Goal: Task Accomplishment & Management: Use online tool/utility

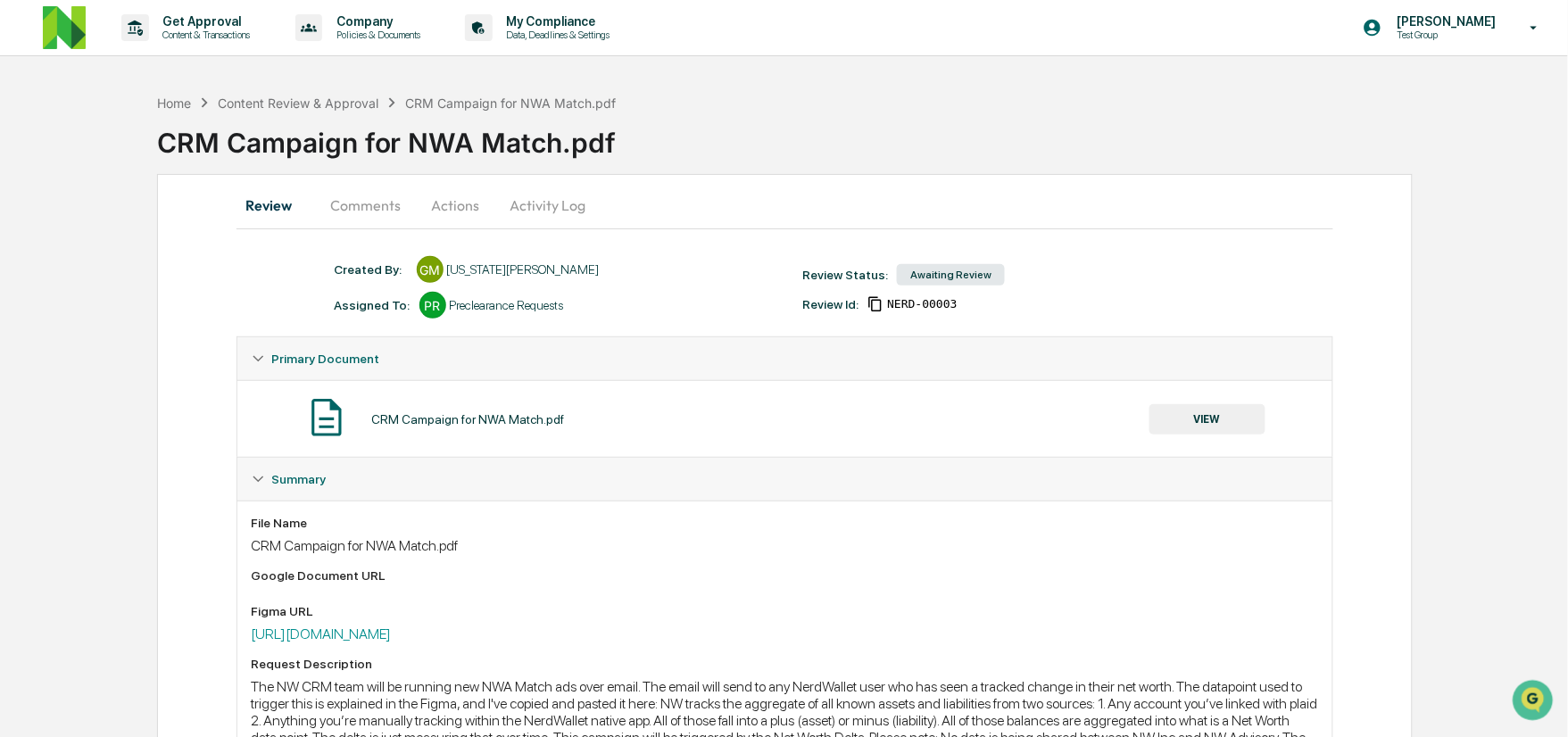
click at [203, 441] on div "Review Comments Actions Activity Log Created By: ‎ ‎ GM [US_STATE][PERSON_NAME]…" at bounding box center [785, 738] width 1257 height 1129
click at [352, 226] on div "Review Comments Actions Activity Log" at bounding box center [785, 207] width 1098 height 46
click at [348, 215] on button "Comments" at bounding box center [367, 206] width 99 height 43
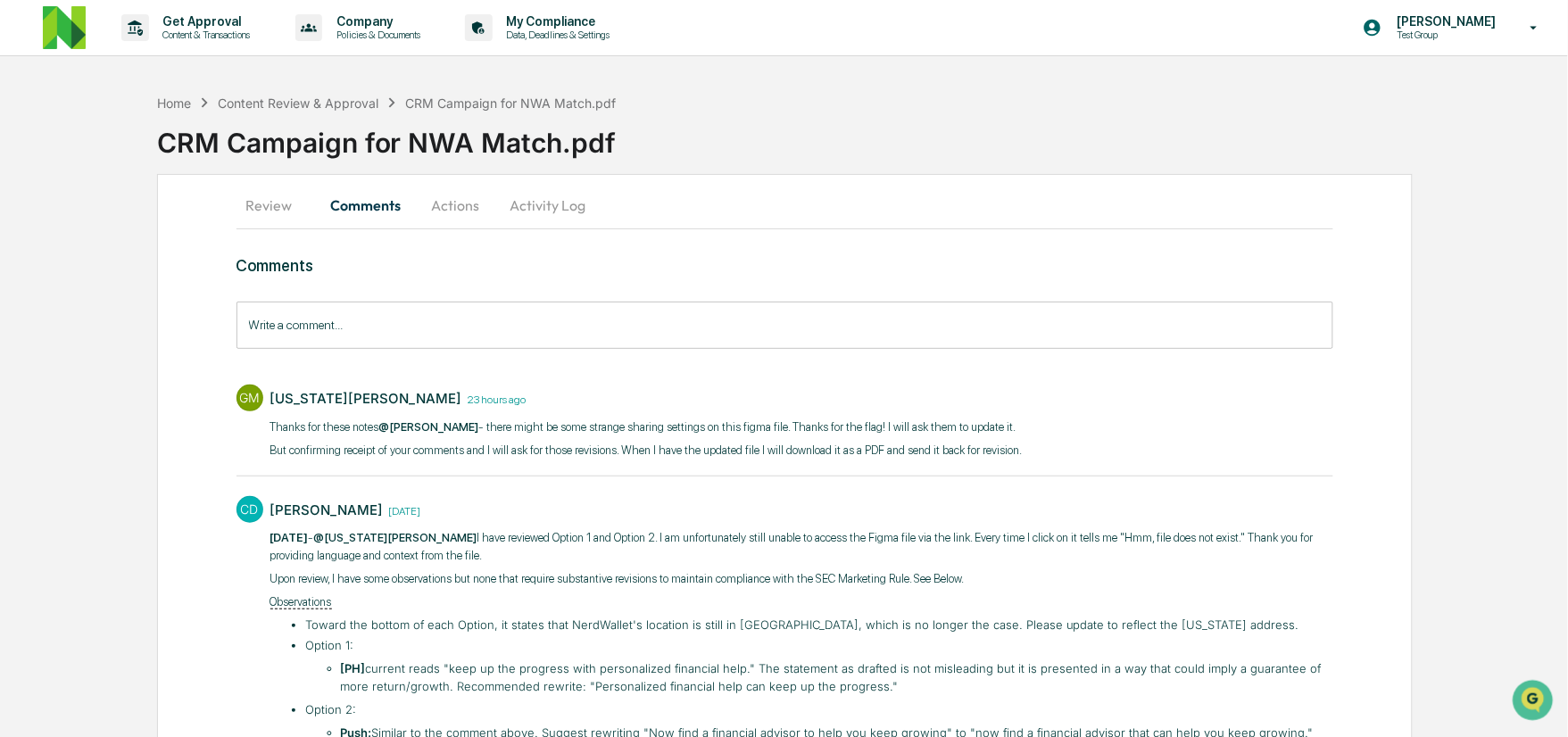
click at [291, 202] on button "Review" at bounding box center [277, 206] width 80 height 43
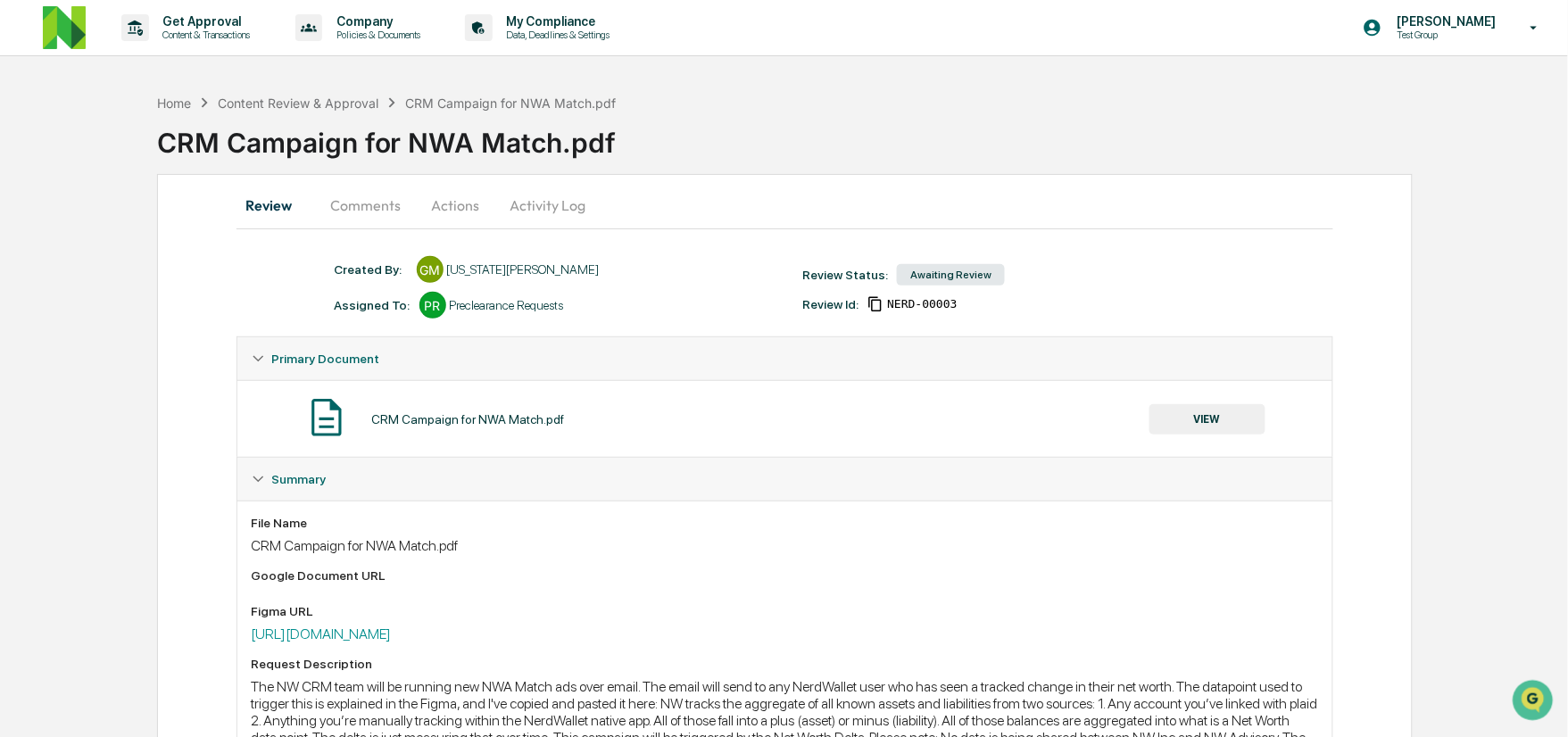
click at [362, 185] on button "Comments" at bounding box center [367, 206] width 99 height 43
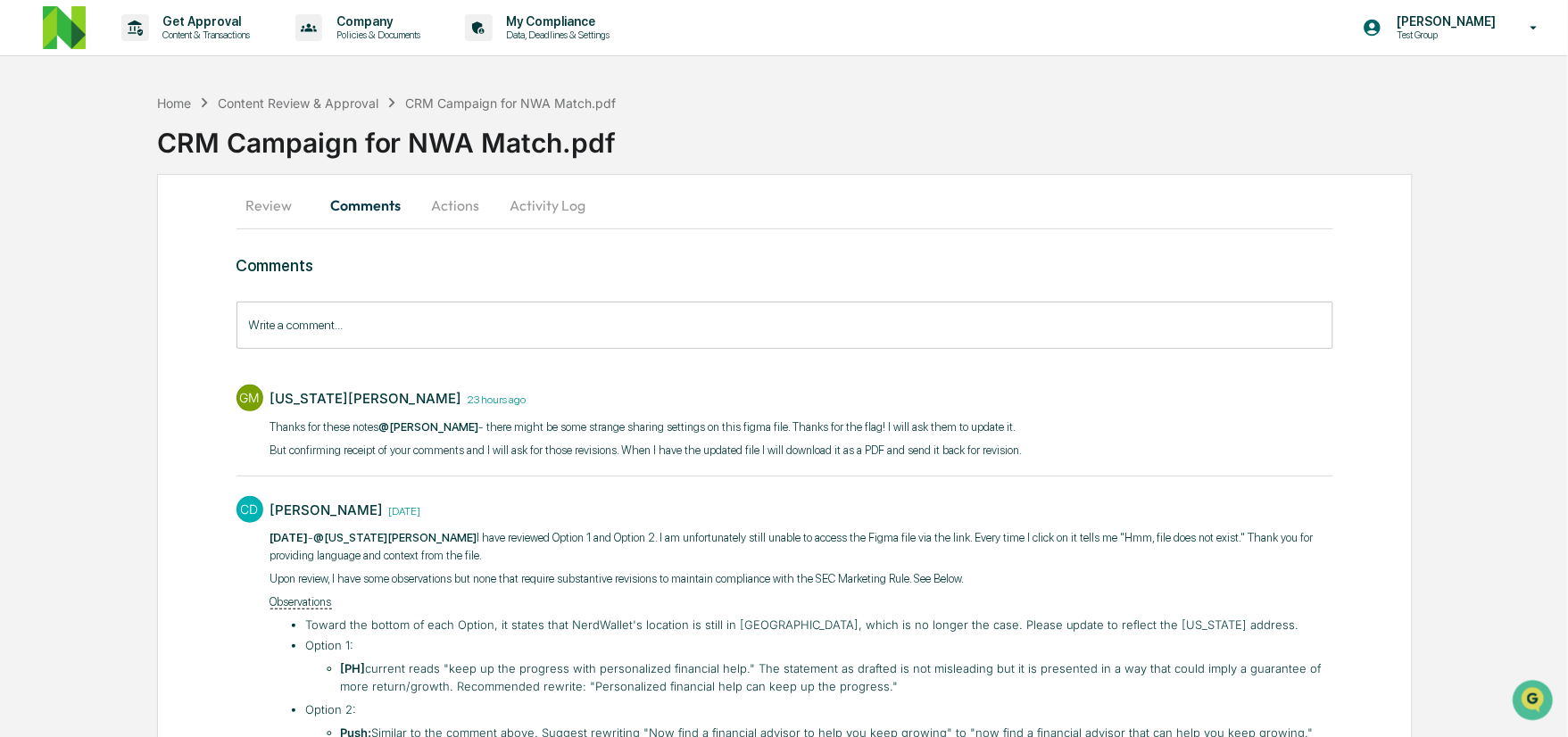
click at [56, 13] on img at bounding box center [65, 28] width 43 height 43
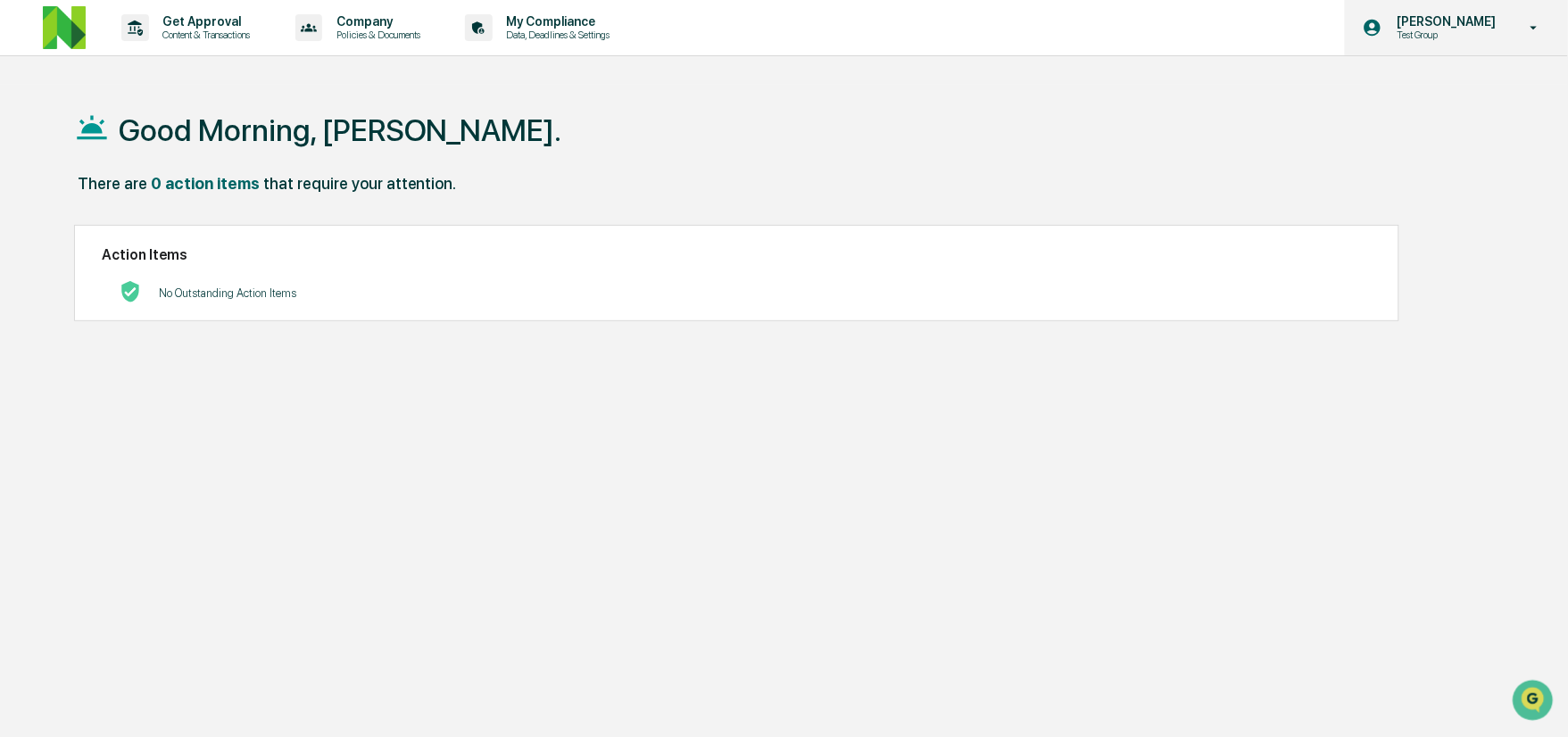
click at [1431, 24] on p "[PERSON_NAME]" at bounding box center [1443, 21] width 122 height 14
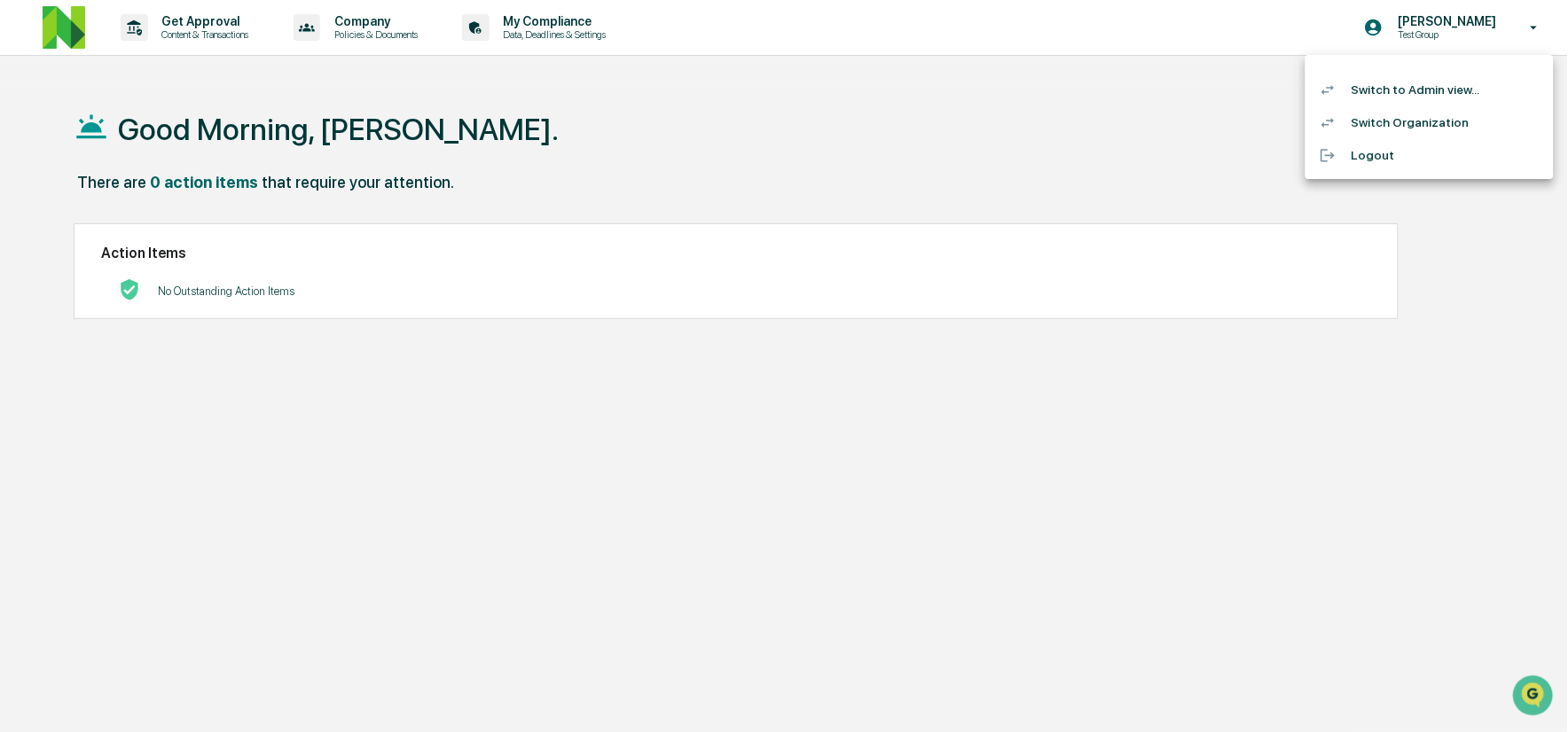
drag, startPoint x: 1413, startPoint y: 116, endPoint x: 1406, endPoint y: 86, distance: 30.8
click at [1406, 86] on ul "Switch to Admin view... Switch Organization Logout" at bounding box center [1430, 117] width 248 height 124
click at [1406, 86] on li "Switch to Admin view..." at bounding box center [1430, 89] width 248 height 33
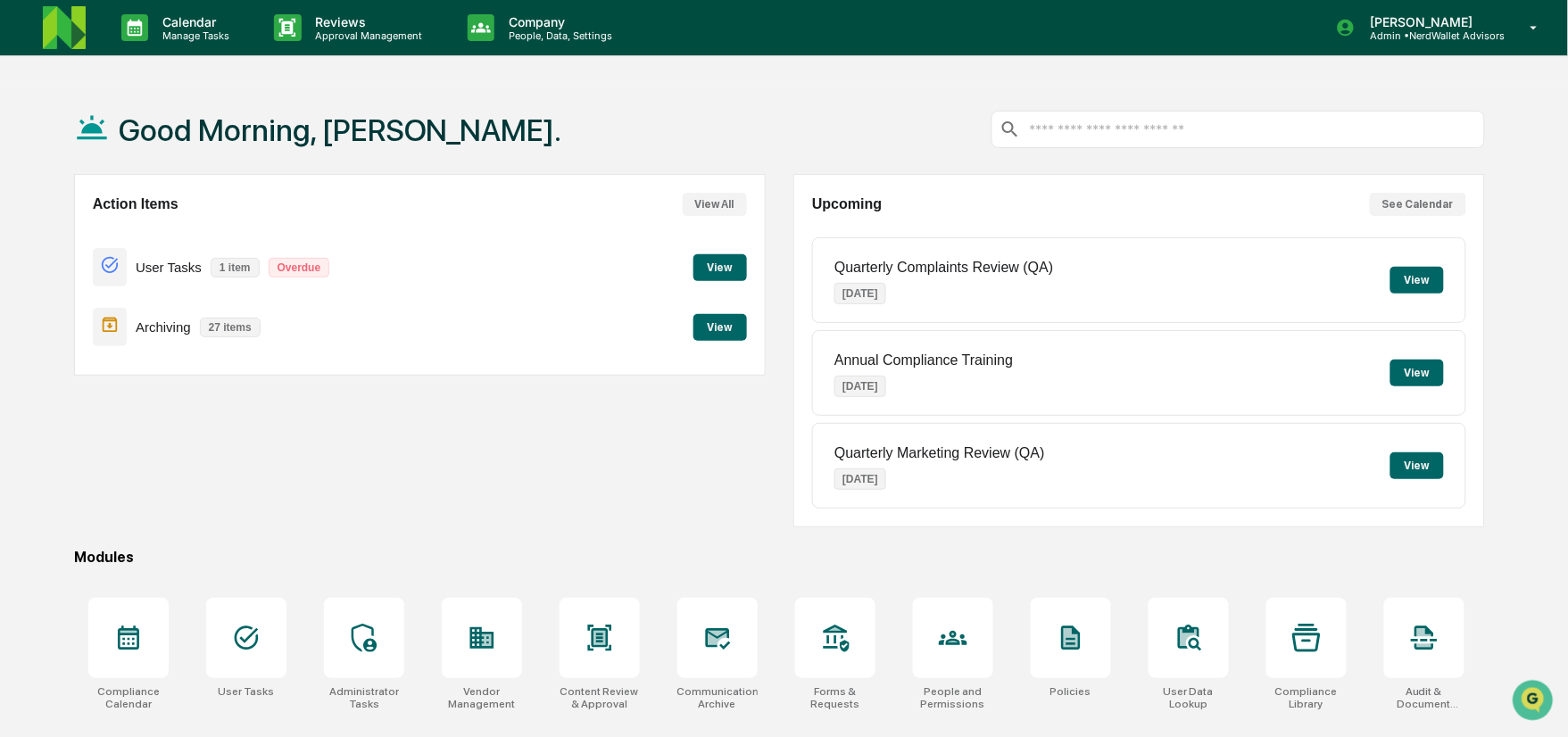
click at [733, 266] on button "View" at bounding box center [719, 267] width 53 height 27
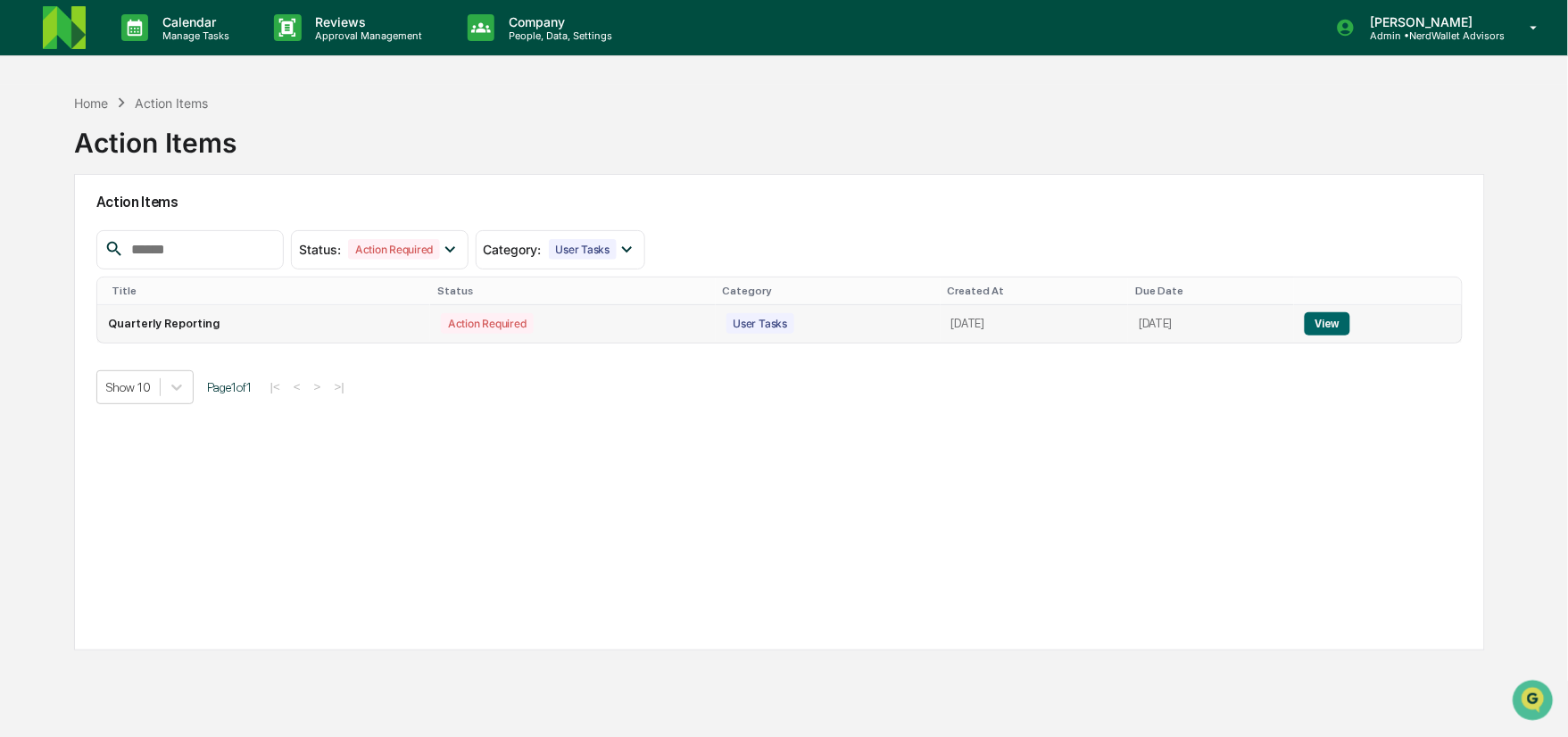
click at [1331, 320] on button "View" at bounding box center [1327, 324] width 46 height 23
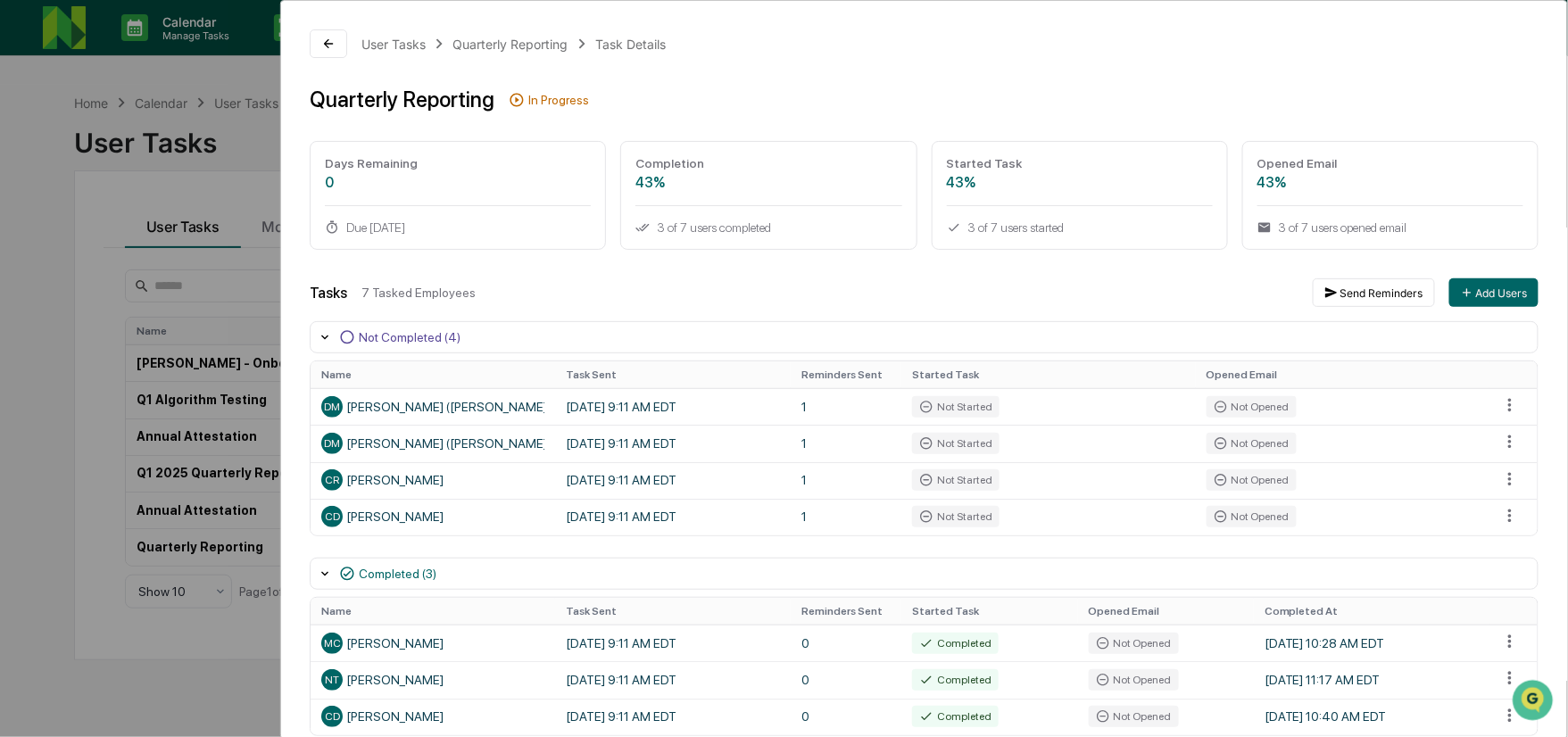
scroll to position [84, 0]
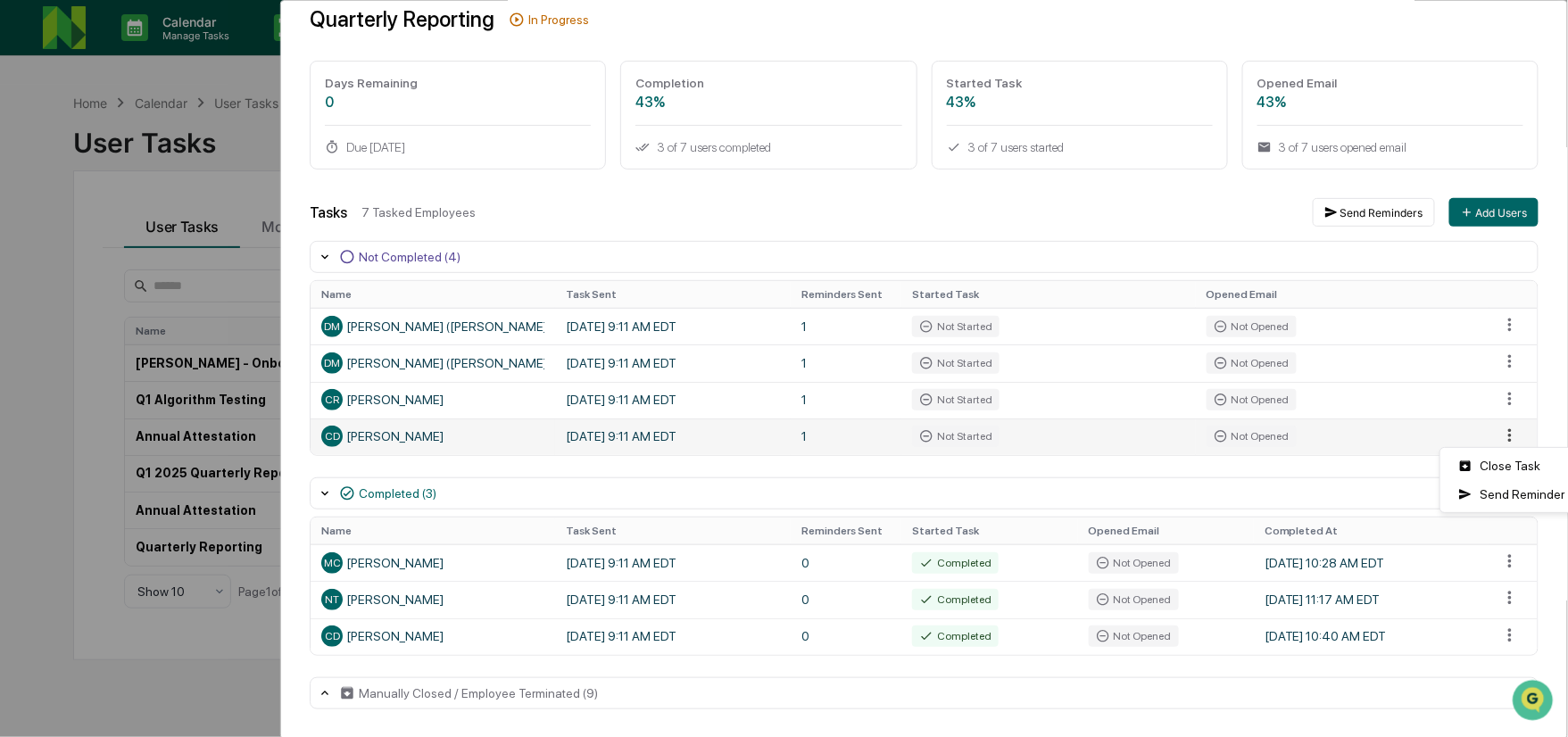
click at [1503, 430] on html "Calendar Manage Tasks Reviews Approval Management Company People, Data, Setting…" at bounding box center [784, 368] width 1568 height 737
click at [1513, 475] on div "Close Task" at bounding box center [1511, 466] width 135 height 29
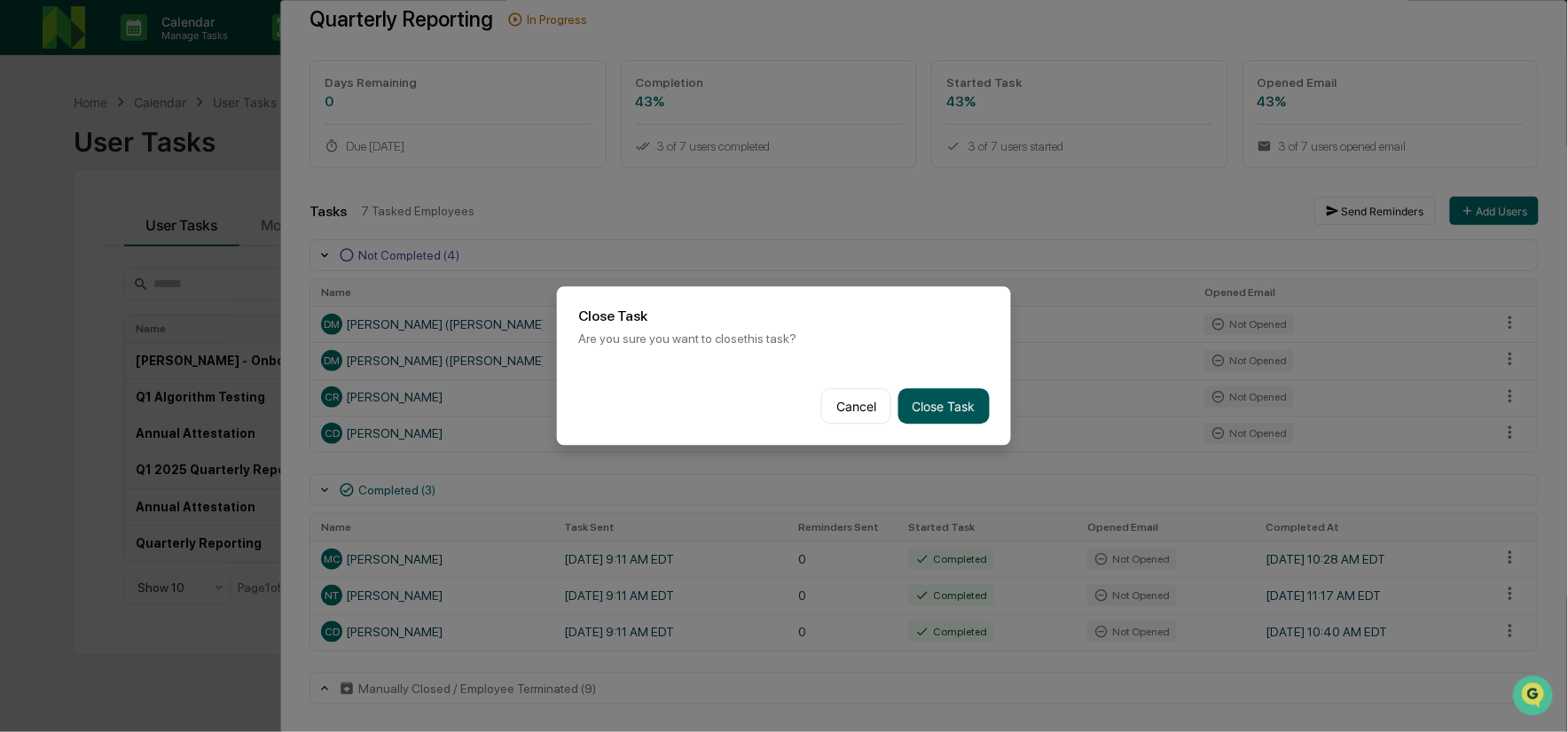
click at [954, 395] on button "Close Task" at bounding box center [944, 407] width 91 height 35
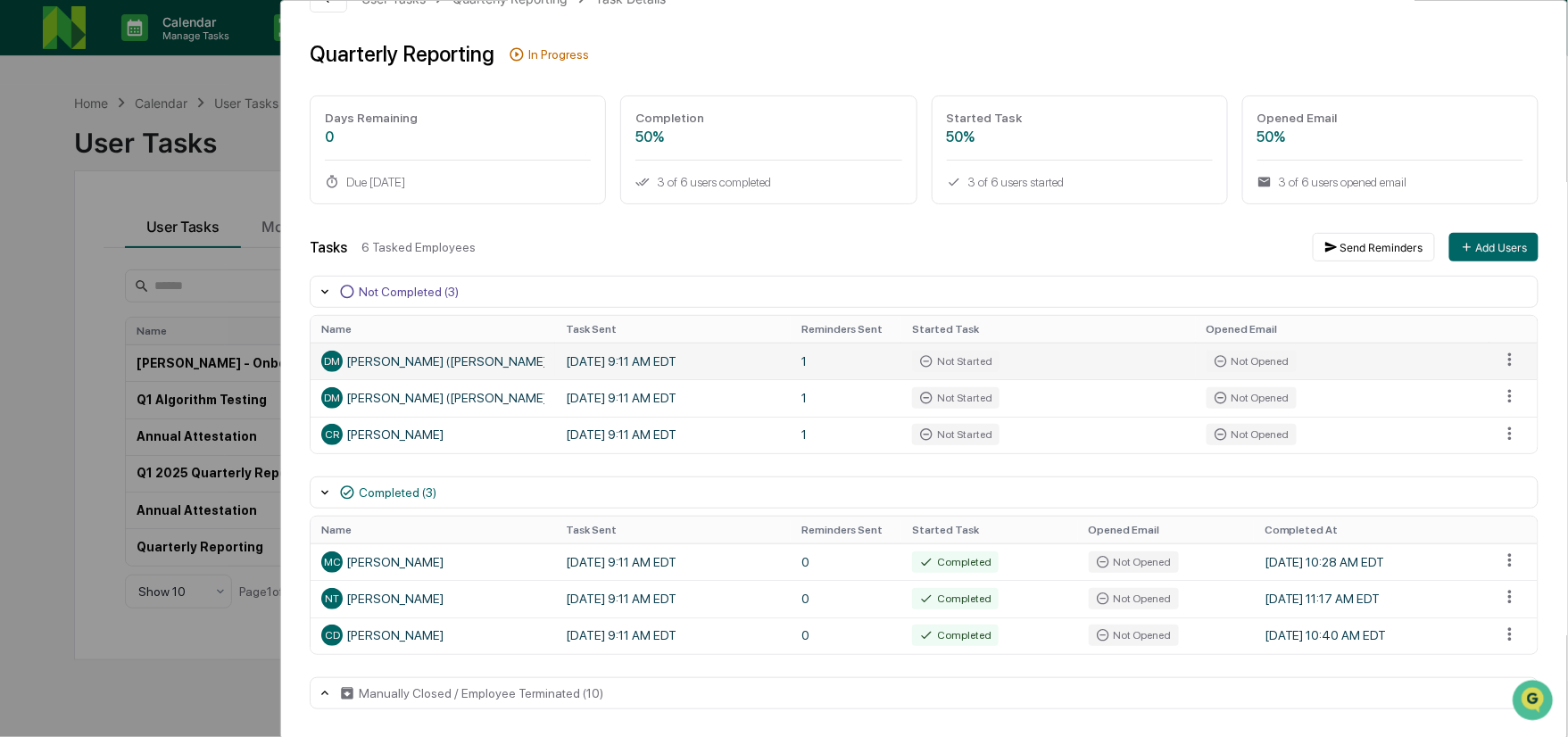
scroll to position [48, 0]
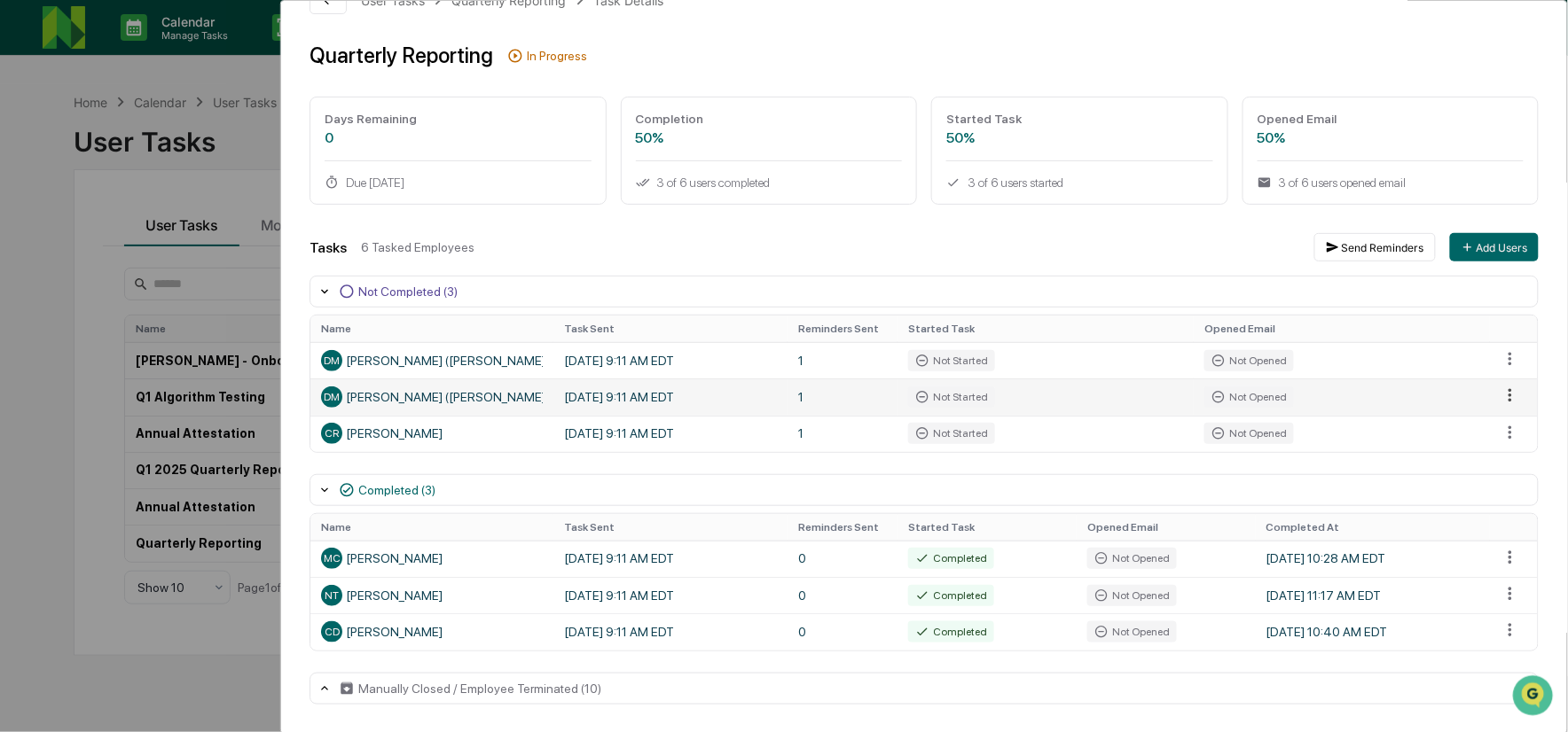
click at [1487, 392] on html "Calendar Manage Tasks Reviews Approval Management Company People, Data, Setting…" at bounding box center [784, 366] width 1568 height 732
click at [1468, 420] on div "Close Task" at bounding box center [1502, 426] width 134 height 29
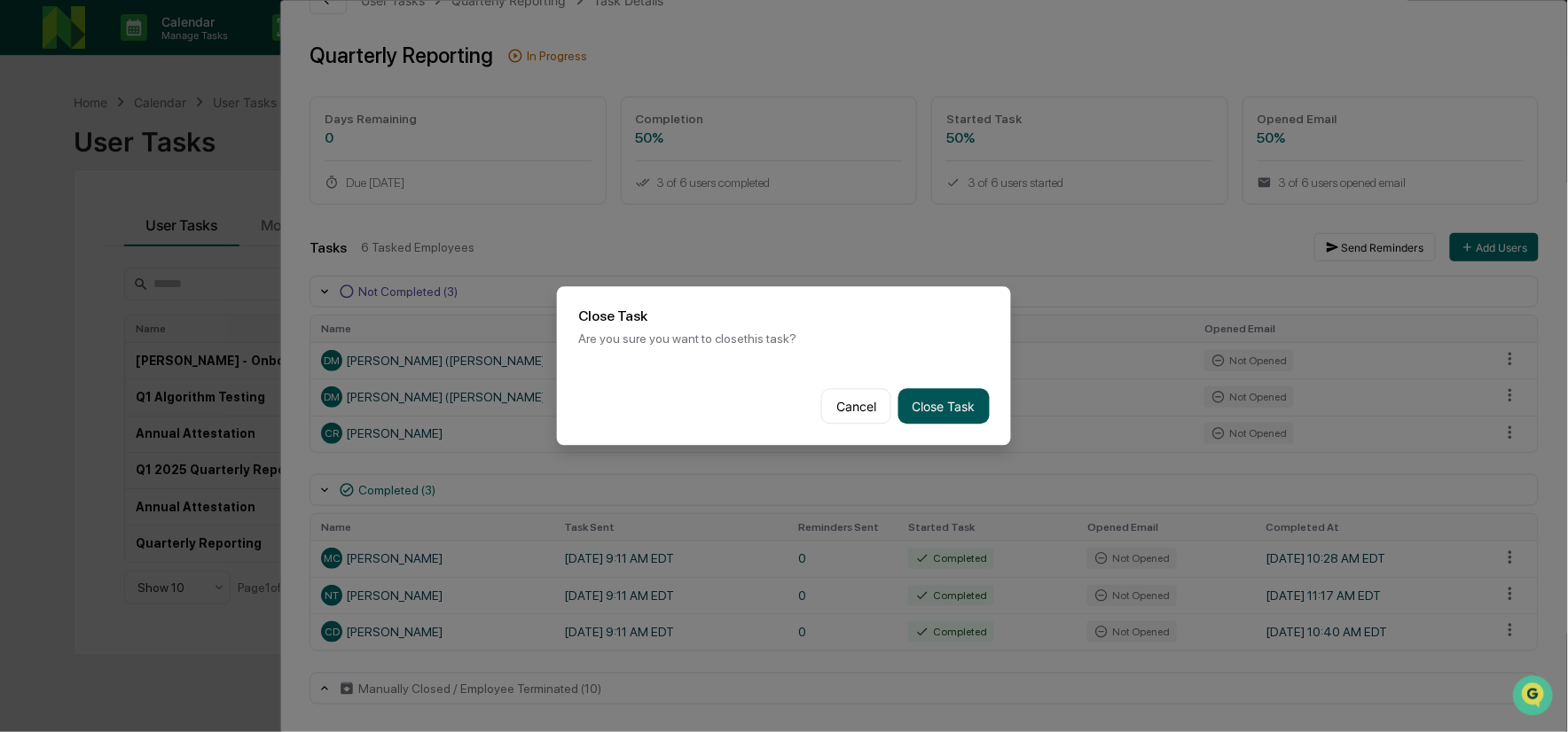
click at [952, 397] on button "Close Task" at bounding box center [944, 407] width 91 height 35
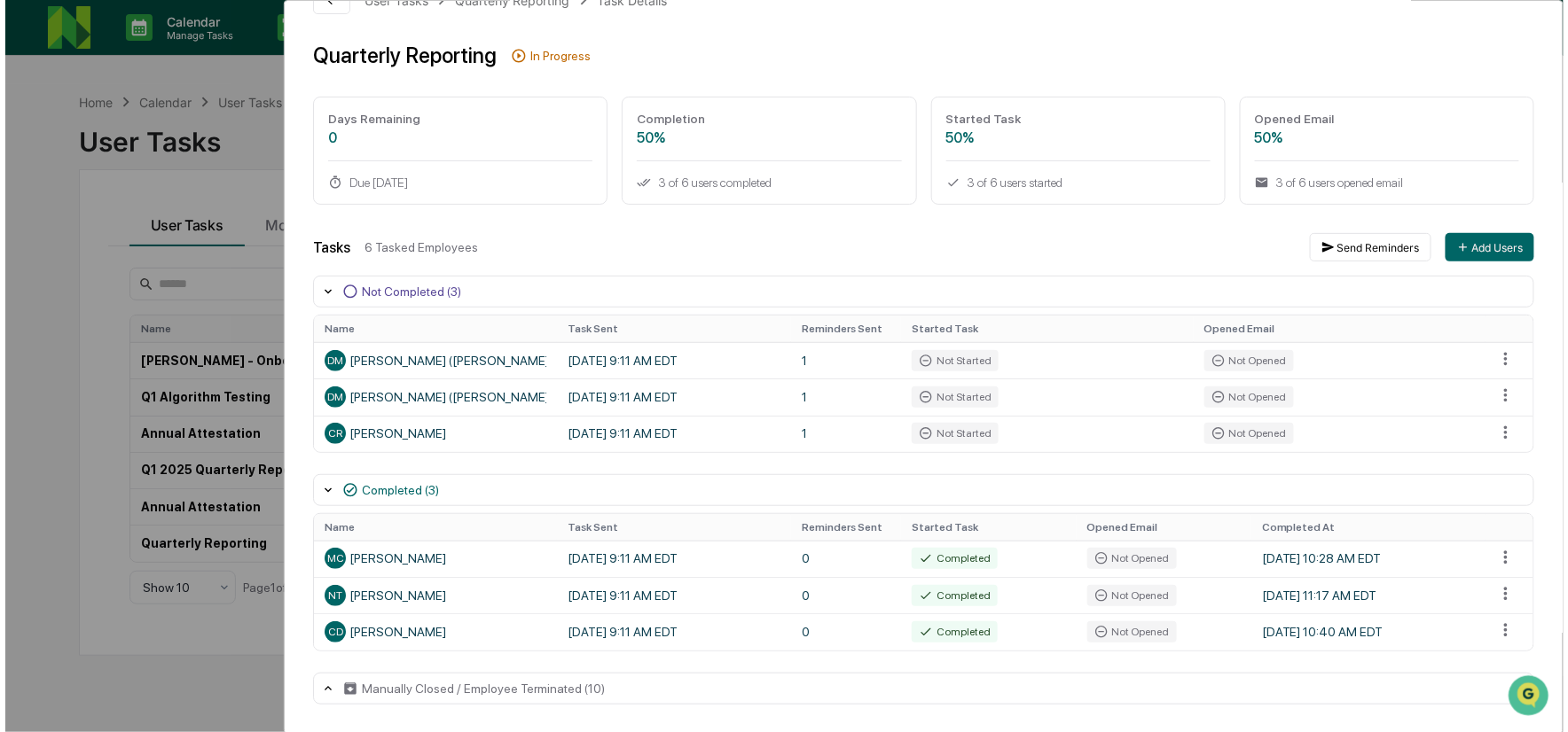
scroll to position [9, 0]
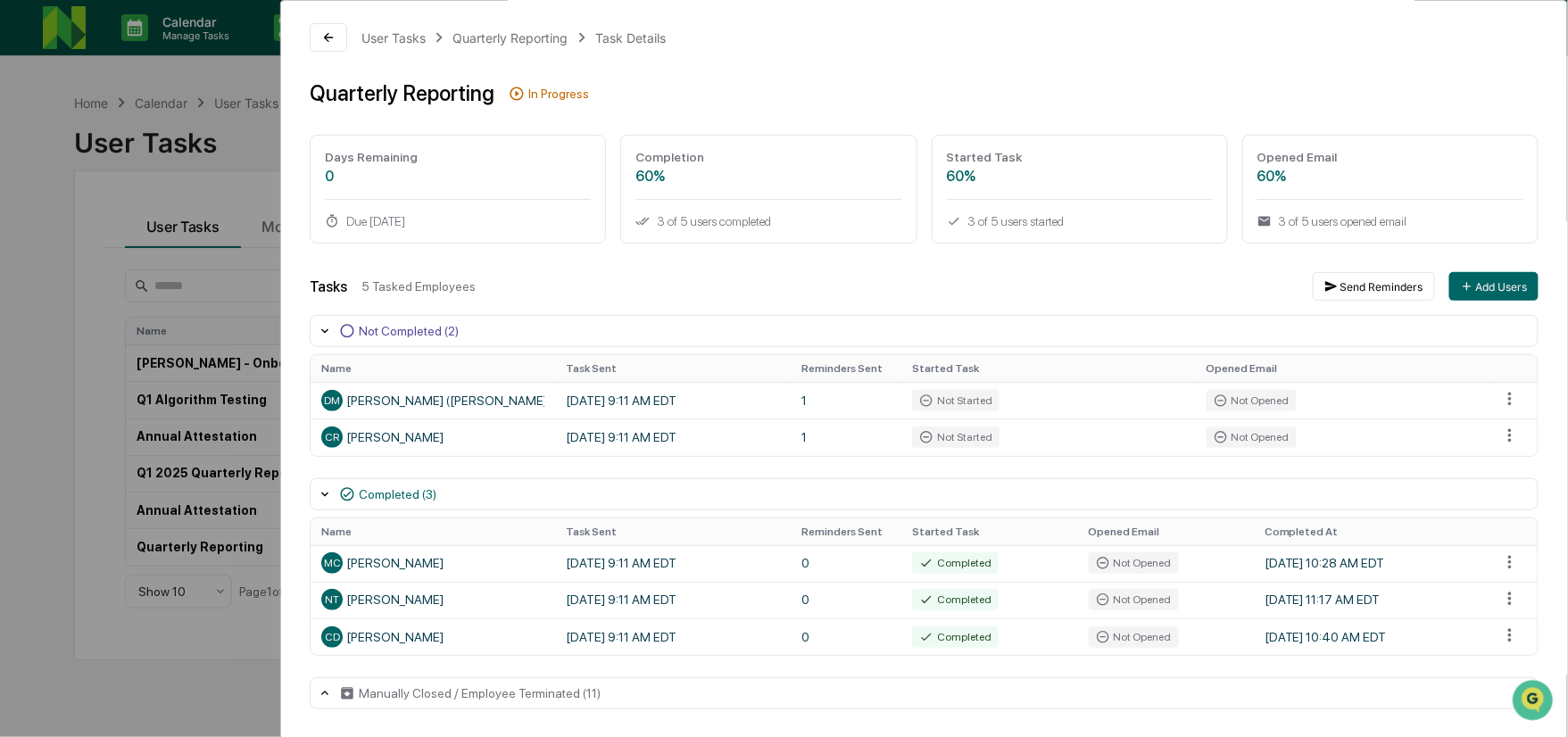
click at [181, 193] on div "User Tasks Quarterly Reporting Task Details Quarterly Reporting In Progress Day…" at bounding box center [784, 368] width 1568 height 737
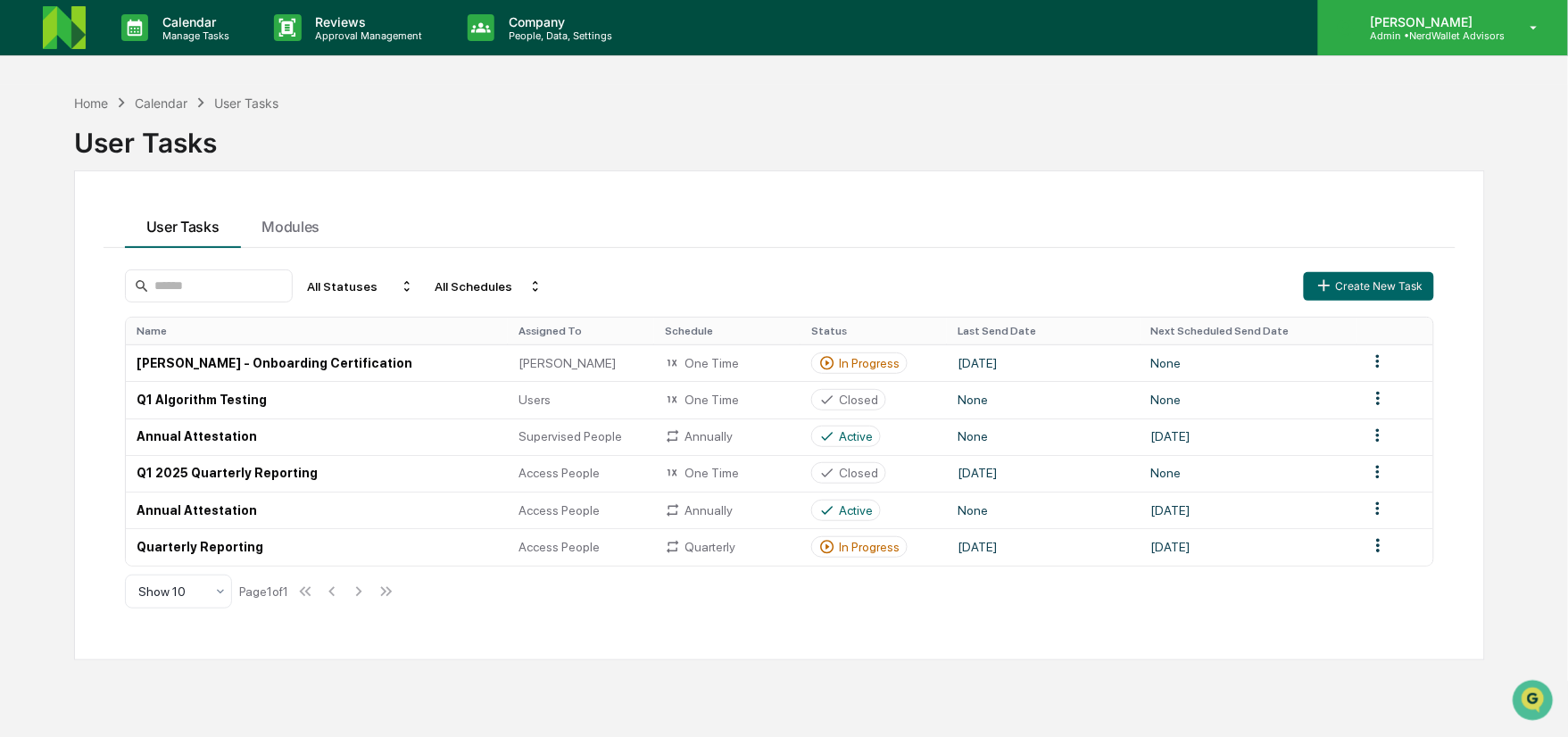
click at [1510, 33] on div "[PERSON_NAME] Admin • NerdWallet Advisors" at bounding box center [1442, 27] width 250 height 55
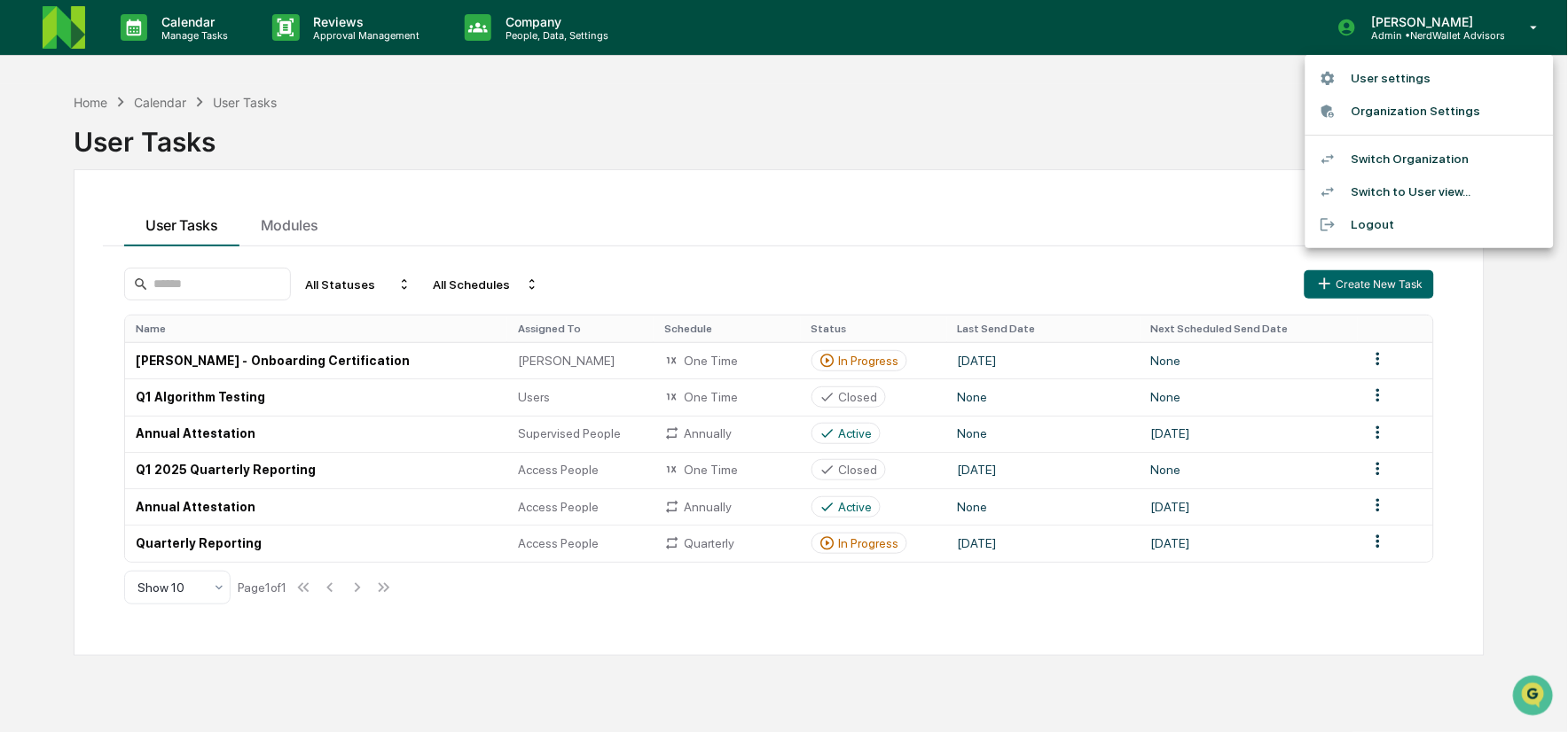
click at [1423, 151] on li "Switch Organization" at bounding box center [1430, 159] width 248 height 33
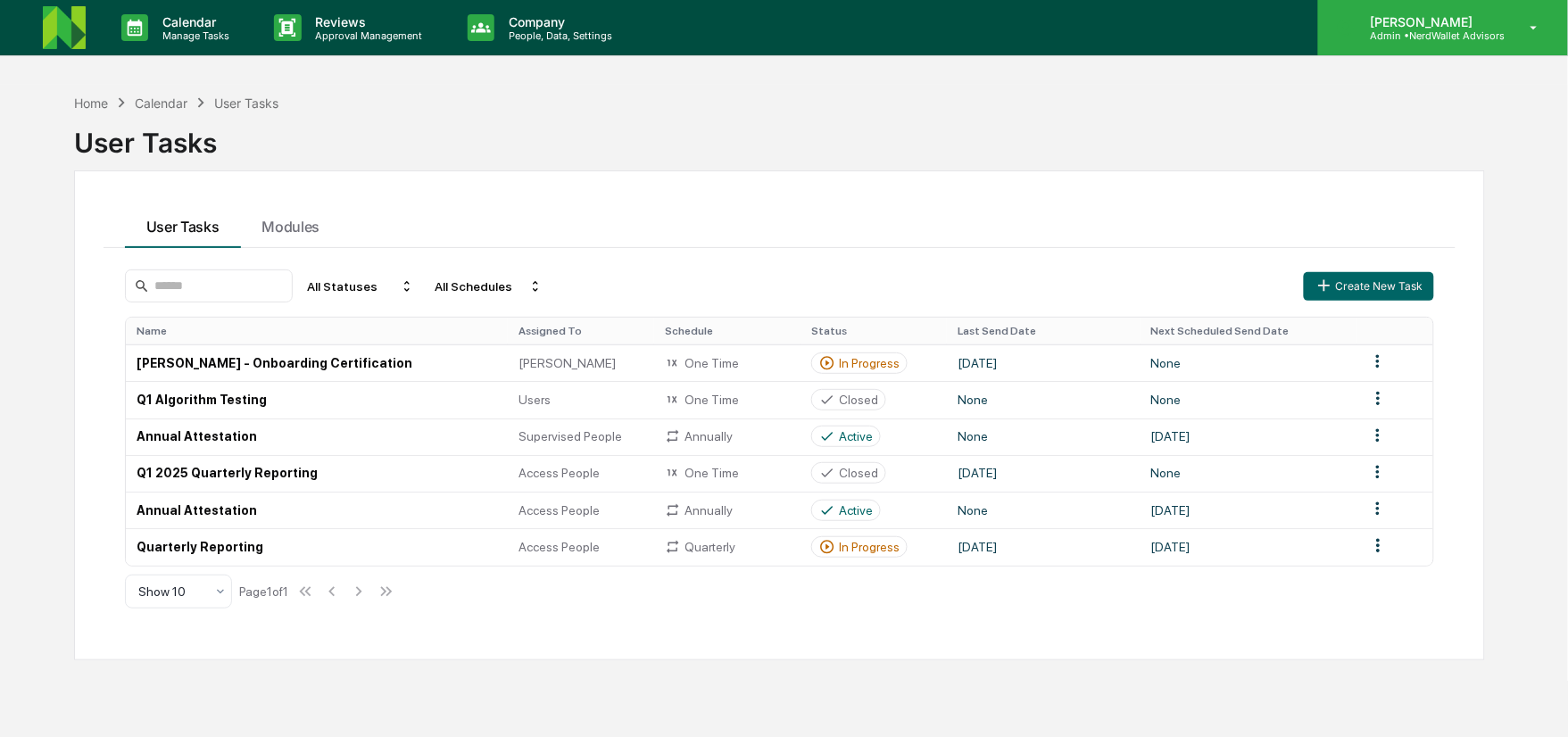
click at [1477, 22] on p "[PERSON_NAME]" at bounding box center [1429, 22] width 149 height 15
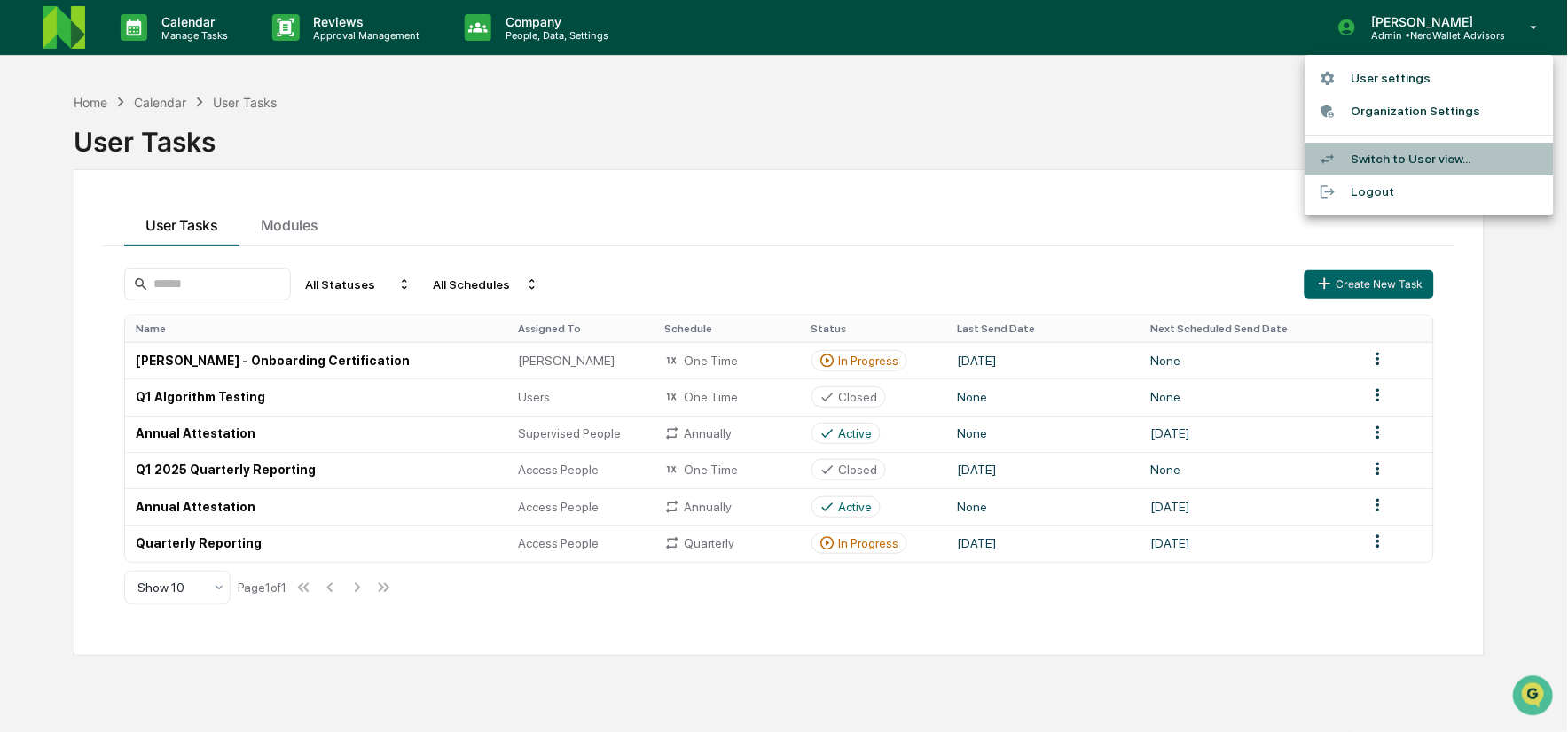
click at [1371, 161] on li "Switch to User view..." at bounding box center [1430, 159] width 248 height 33
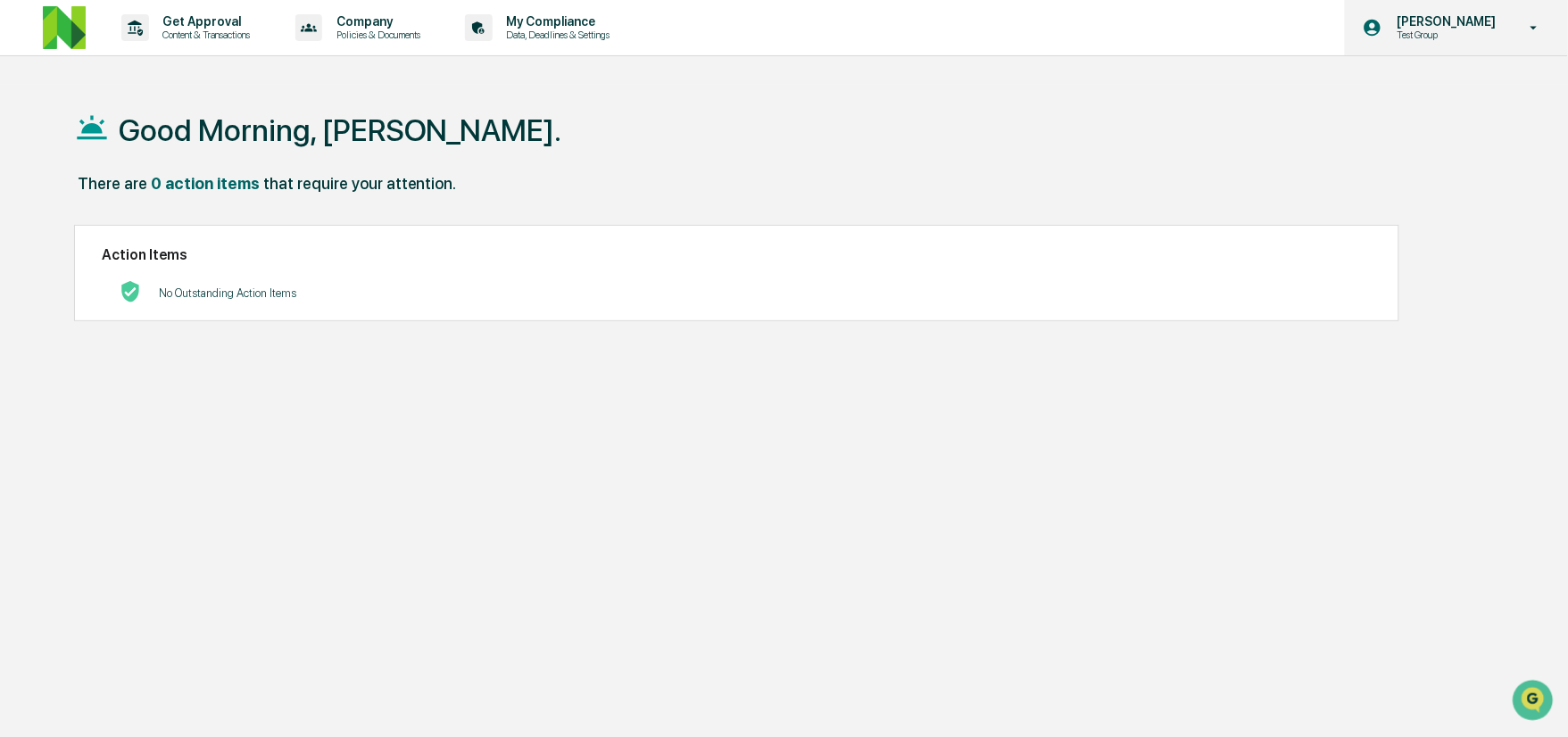
click at [1433, 27] on p "[PERSON_NAME]" at bounding box center [1443, 21] width 122 height 14
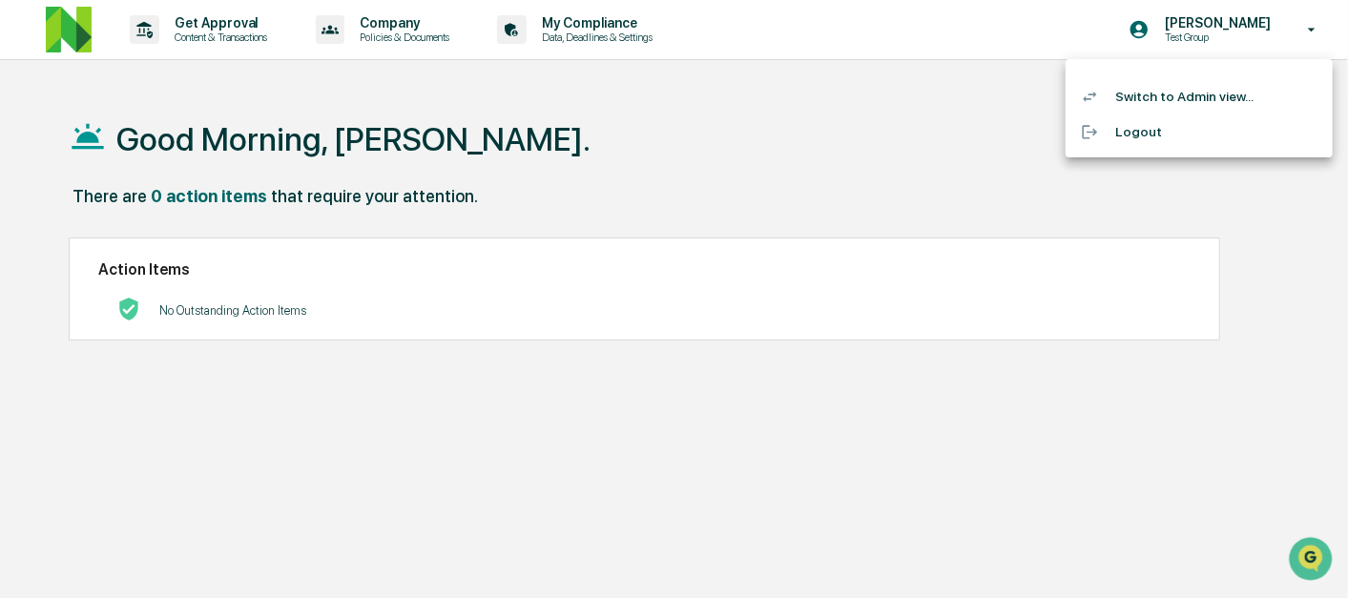
click at [1203, 93] on li "Switch to Admin view..." at bounding box center [1199, 96] width 267 height 35
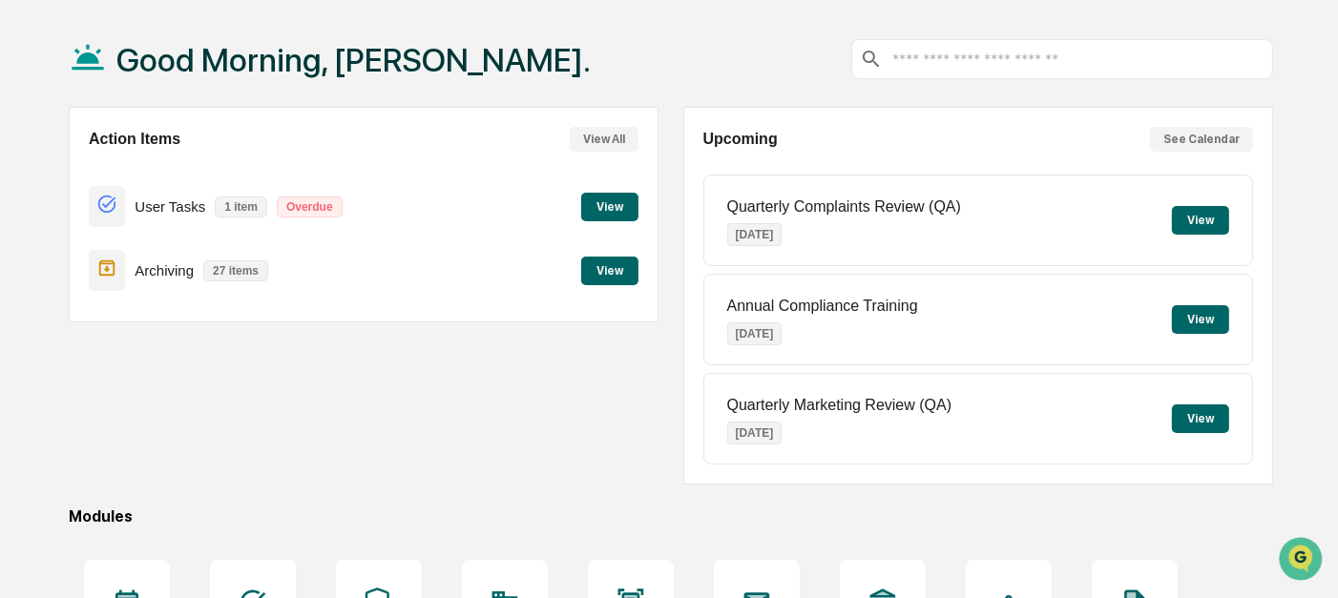
scroll to position [82, 0]
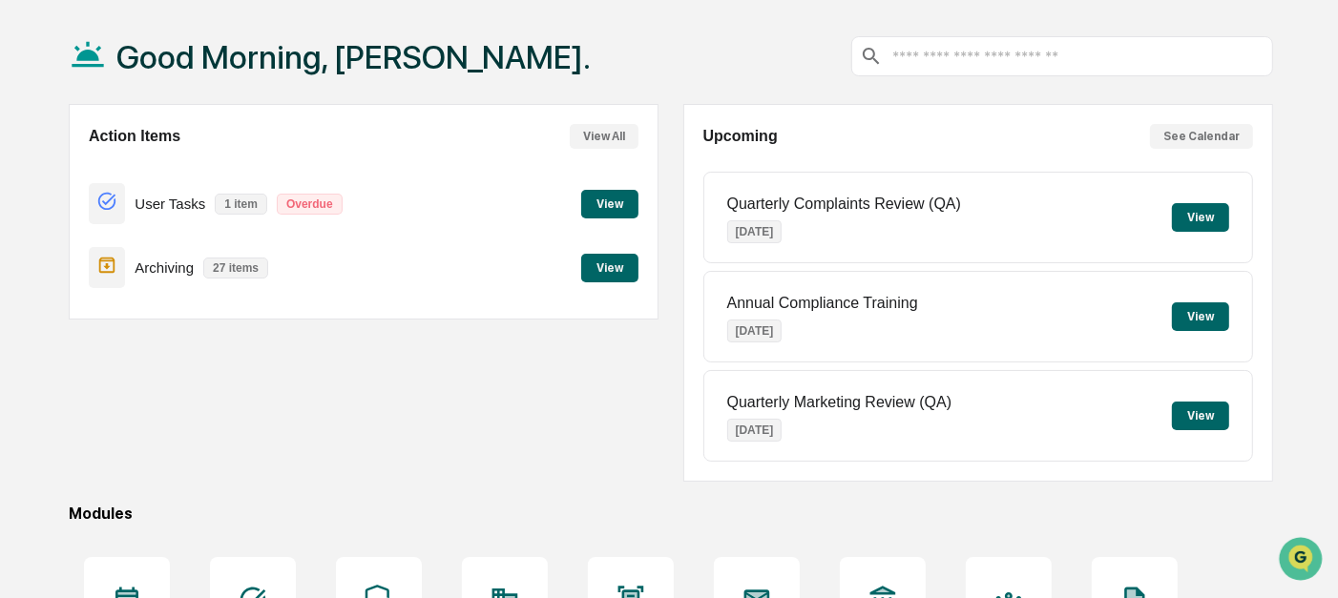
click at [458, 353] on div "Action Items View All User Tasks 1 item Overdue View Archiving 27 items View" at bounding box center [364, 293] width 590 height 378
click at [635, 201] on button "View" at bounding box center [609, 204] width 57 height 29
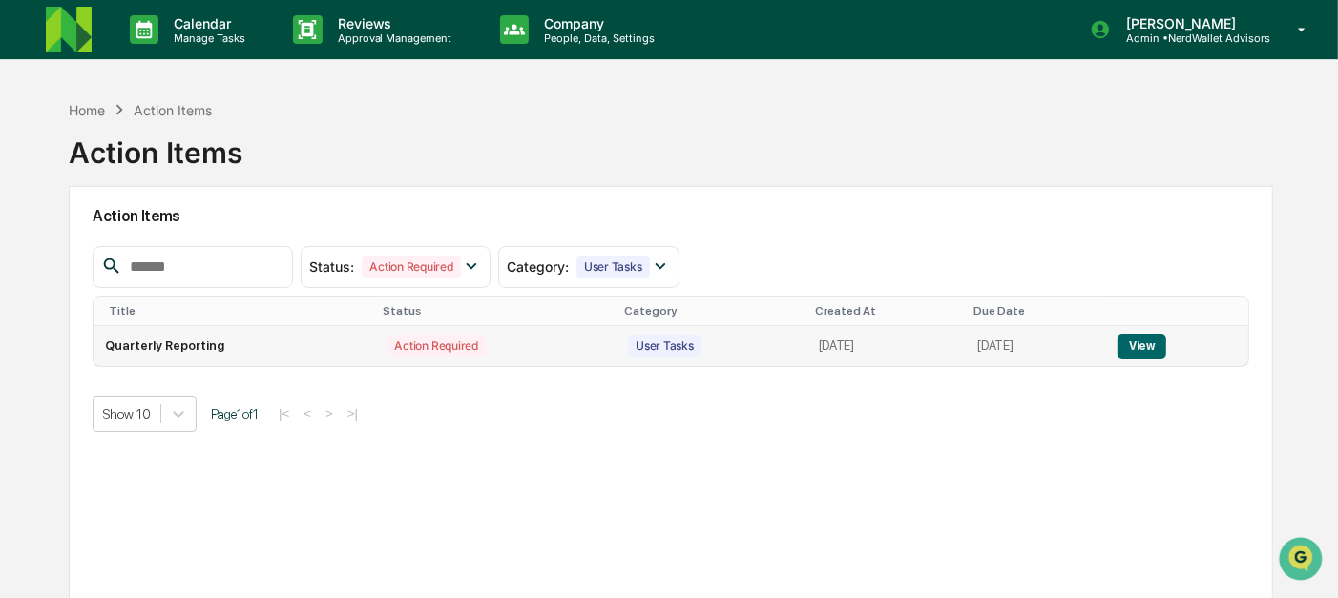
click at [1161, 349] on button "View" at bounding box center [1141, 346] width 49 height 25
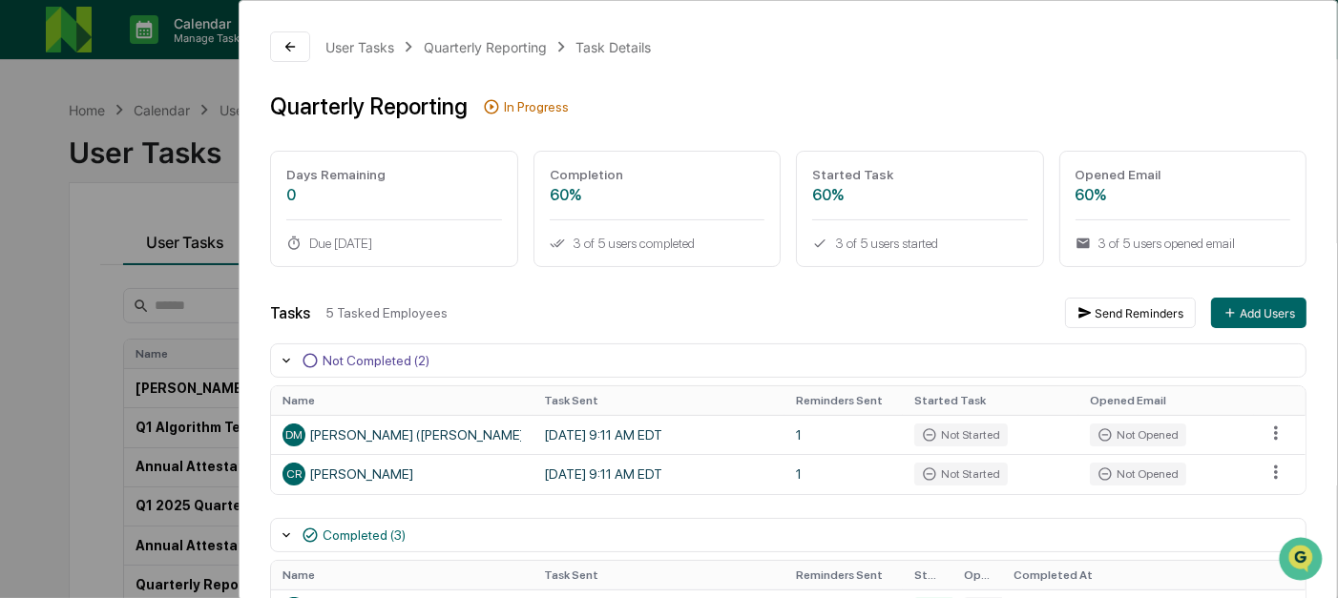
click at [172, 278] on div "User Tasks Quarterly Reporting Task Details Quarterly Reporting In Progress Day…" at bounding box center [669, 299] width 1338 height 598
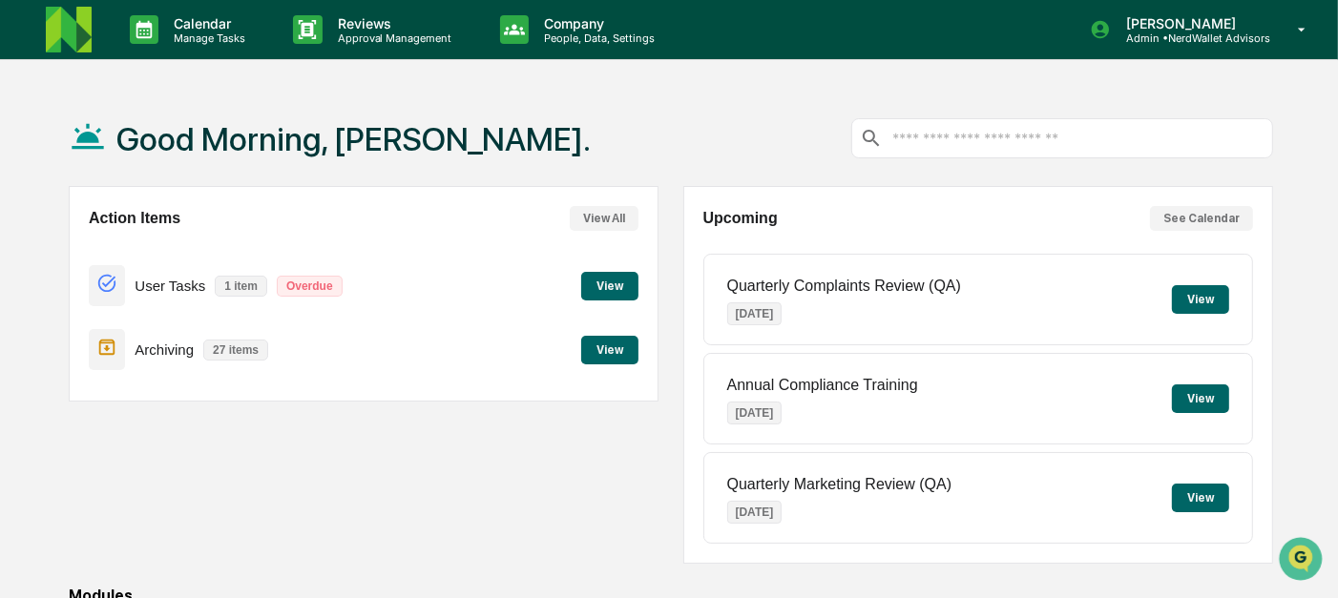
click at [615, 292] on button "View" at bounding box center [609, 286] width 57 height 29
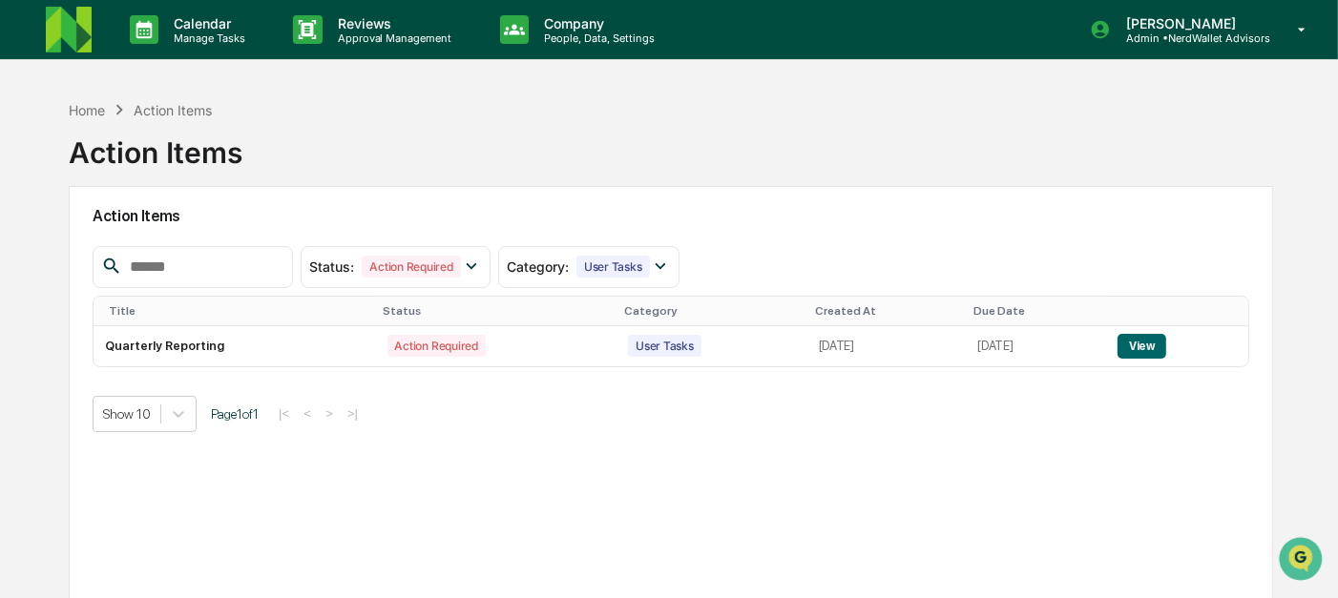
click at [1228, 78] on div "Calendar Manage Tasks Reviews Approval Management Company People, Data, Setting…" at bounding box center [669, 348] width 1338 height 696
click at [1219, 63] on div "Calendar Manage Tasks Reviews Approval Management Company People, Data, Setting…" at bounding box center [669, 348] width 1338 height 696
click at [1213, 60] on div "Calendar Manage Tasks Reviews Approval Management Company People, Data, Setting…" at bounding box center [669, 348] width 1338 height 696
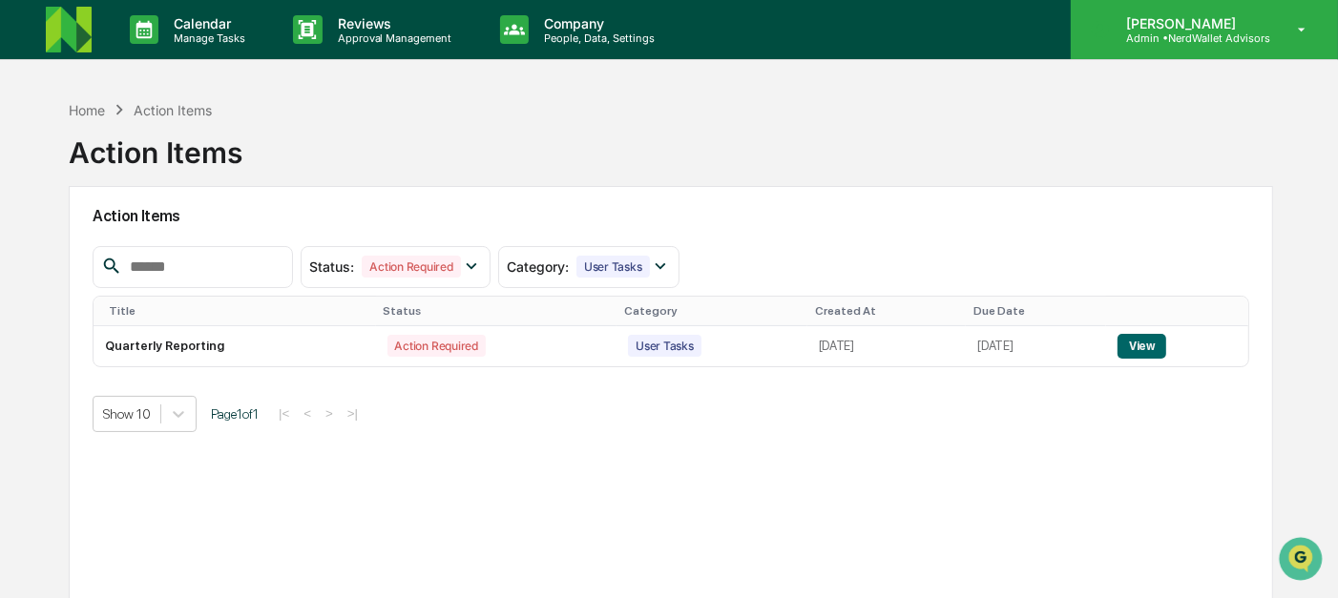
click at [1195, 48] on div "[PERSON_NAME] Admin • NerdWallet Advisors" at bounding box center [1204, 29] width 267 height 59
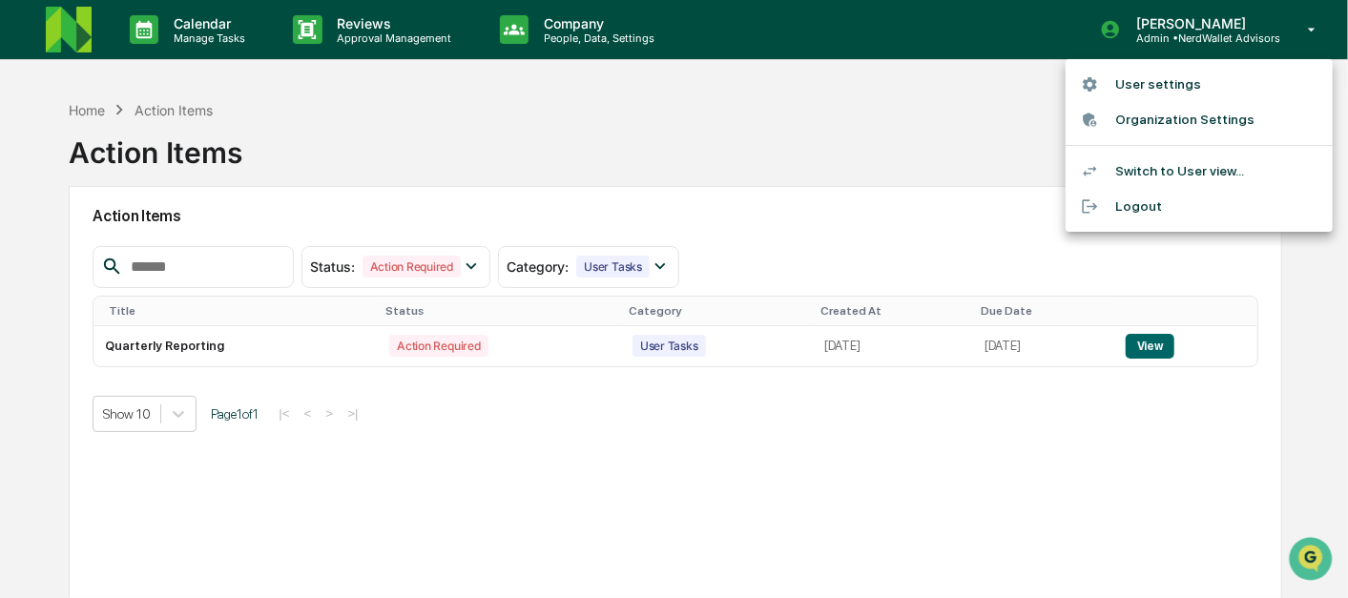
click at [912, 191] on div at bounding box center [674, 299] width 1348 height 598
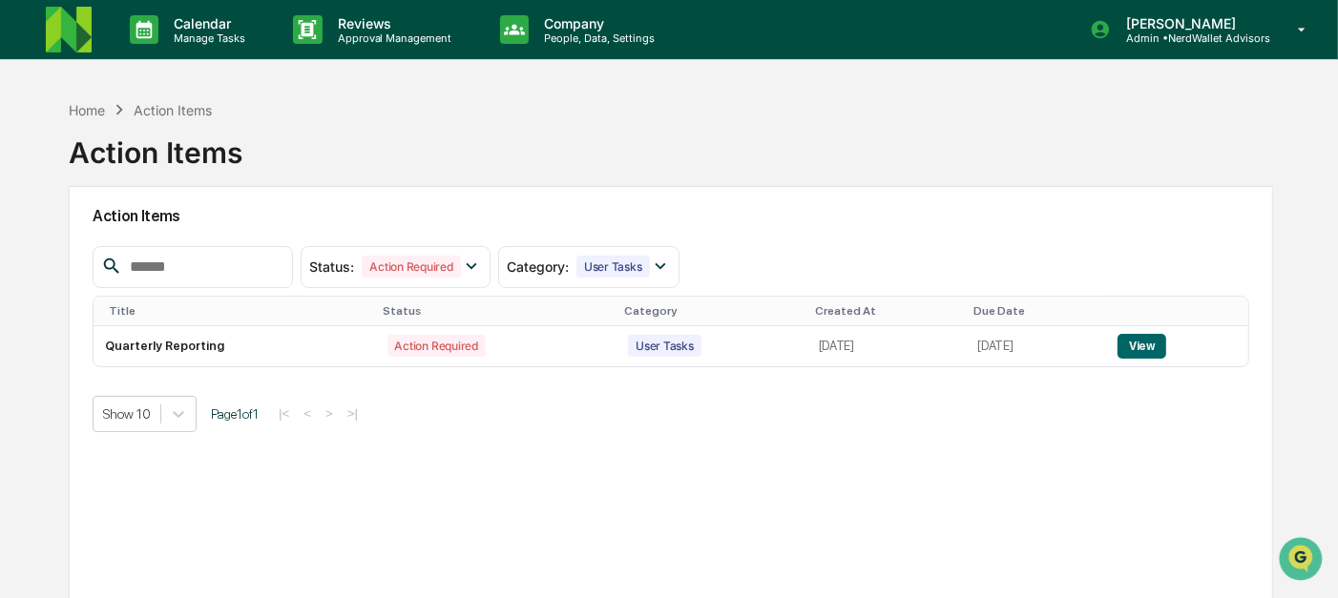
click at [653, 177] on div "Home Action Items Action Items" at bounding box center [671, 138] width 1204 height 95
click at [1147, 341] on button "View" at bounding box center [1141, 346] width 49 height 25
